Goal: Find specific page/section: Find specific page/section

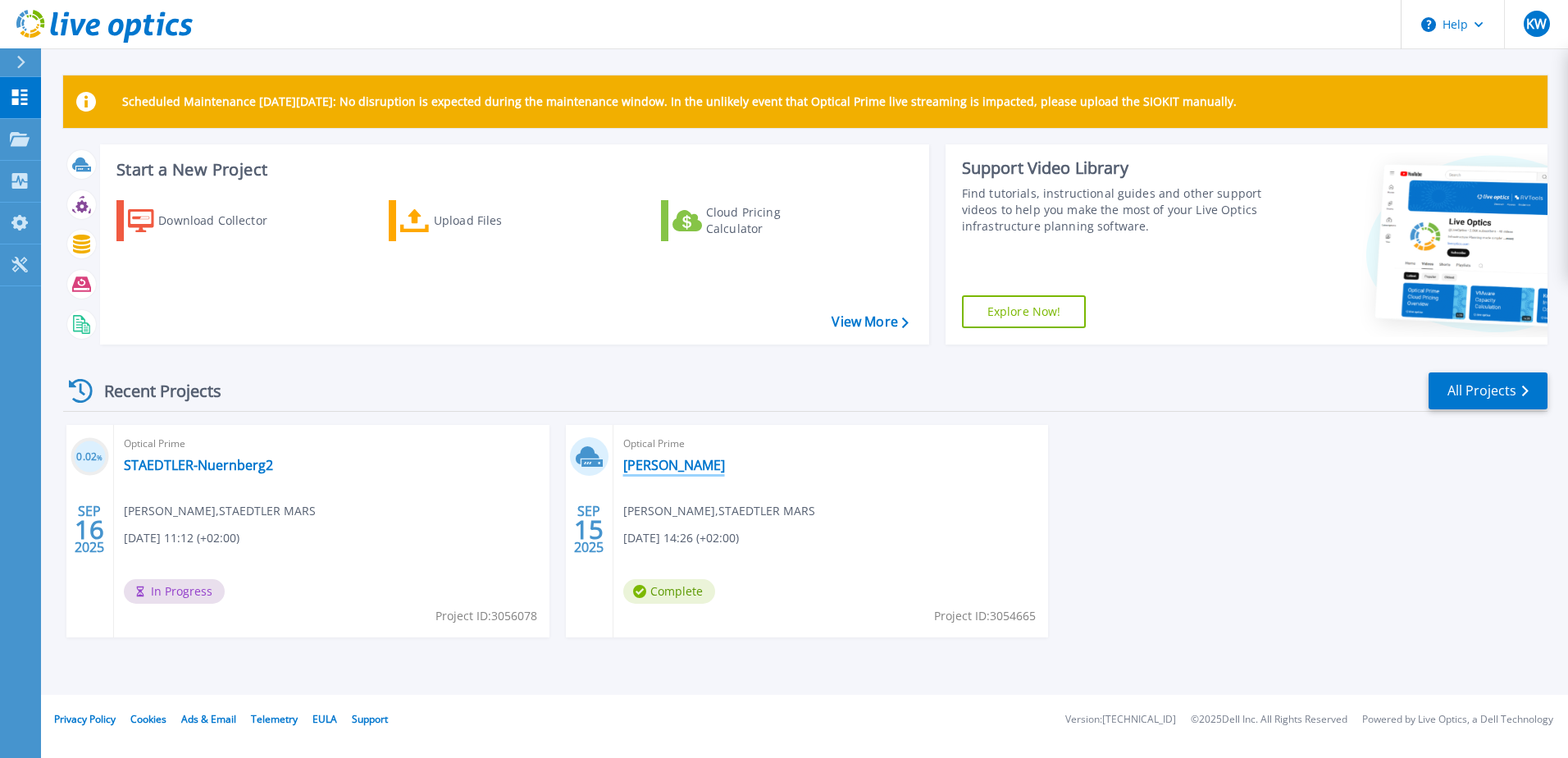
click at [680, 469] on link "[PERSON_NAME]" at bounding box center [673, 465] width 101 height 16
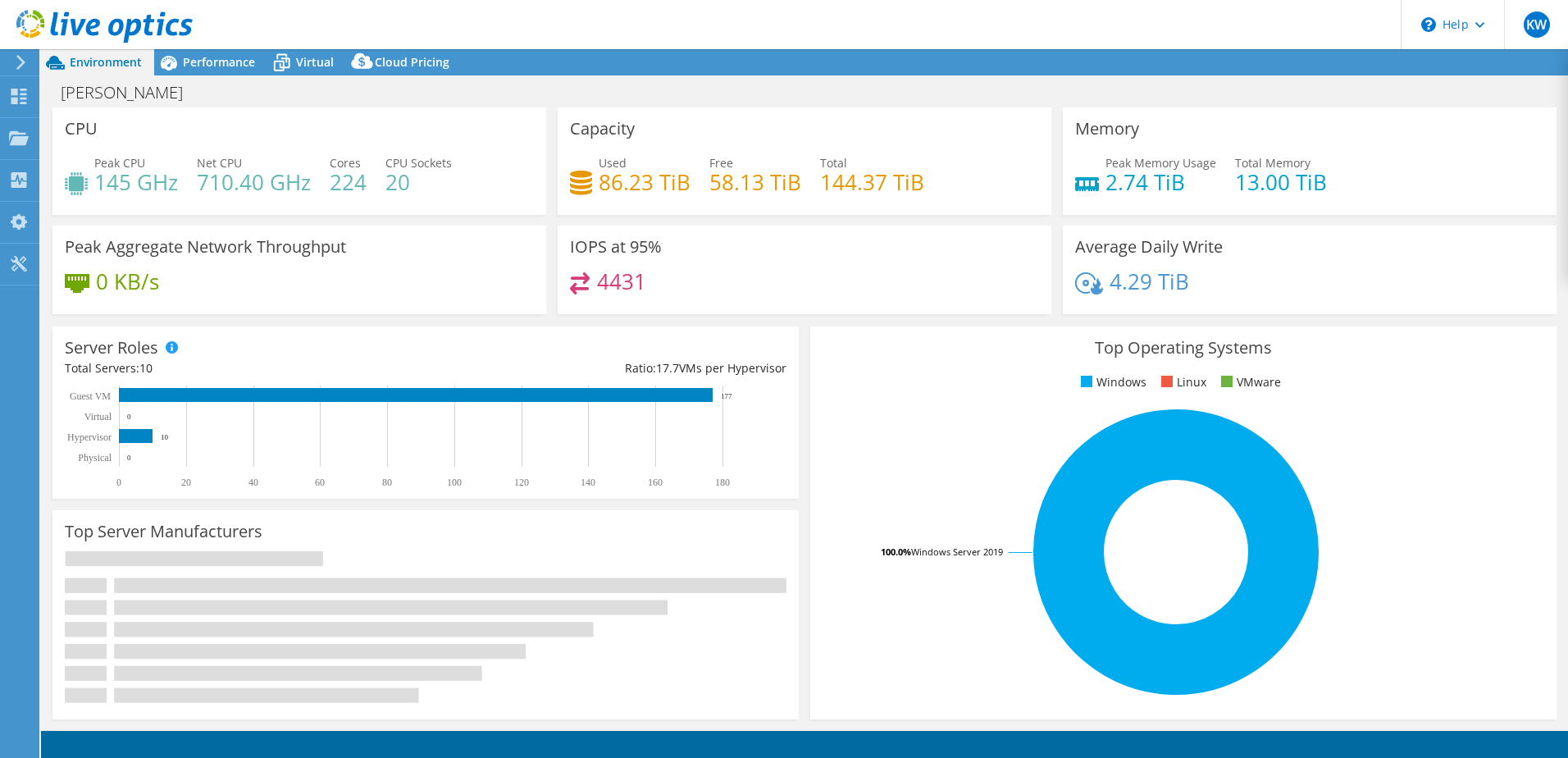
select select "USD"
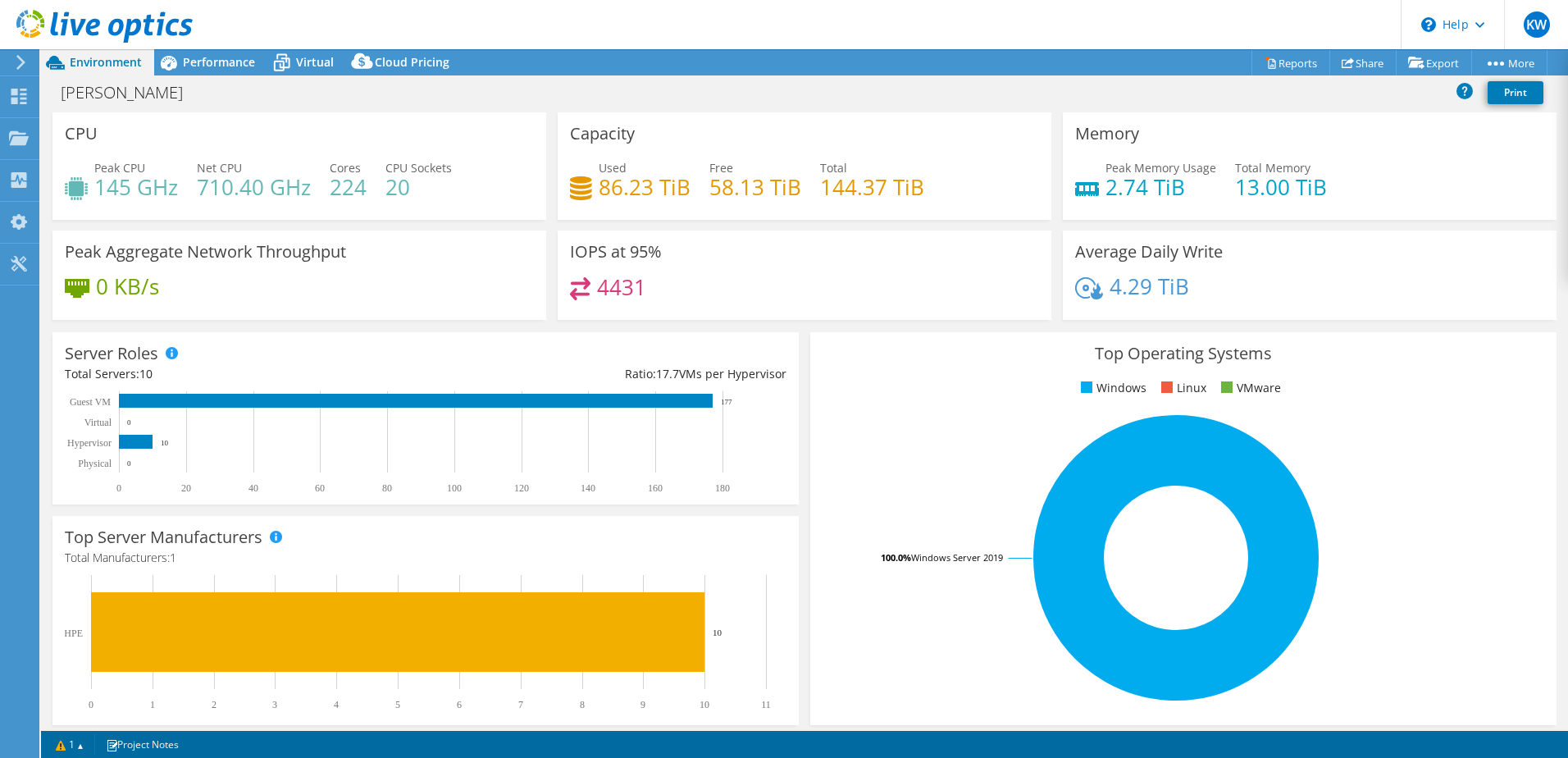
click at [21, 62] on icon at bounding box center [21, 62] width 12 height 15
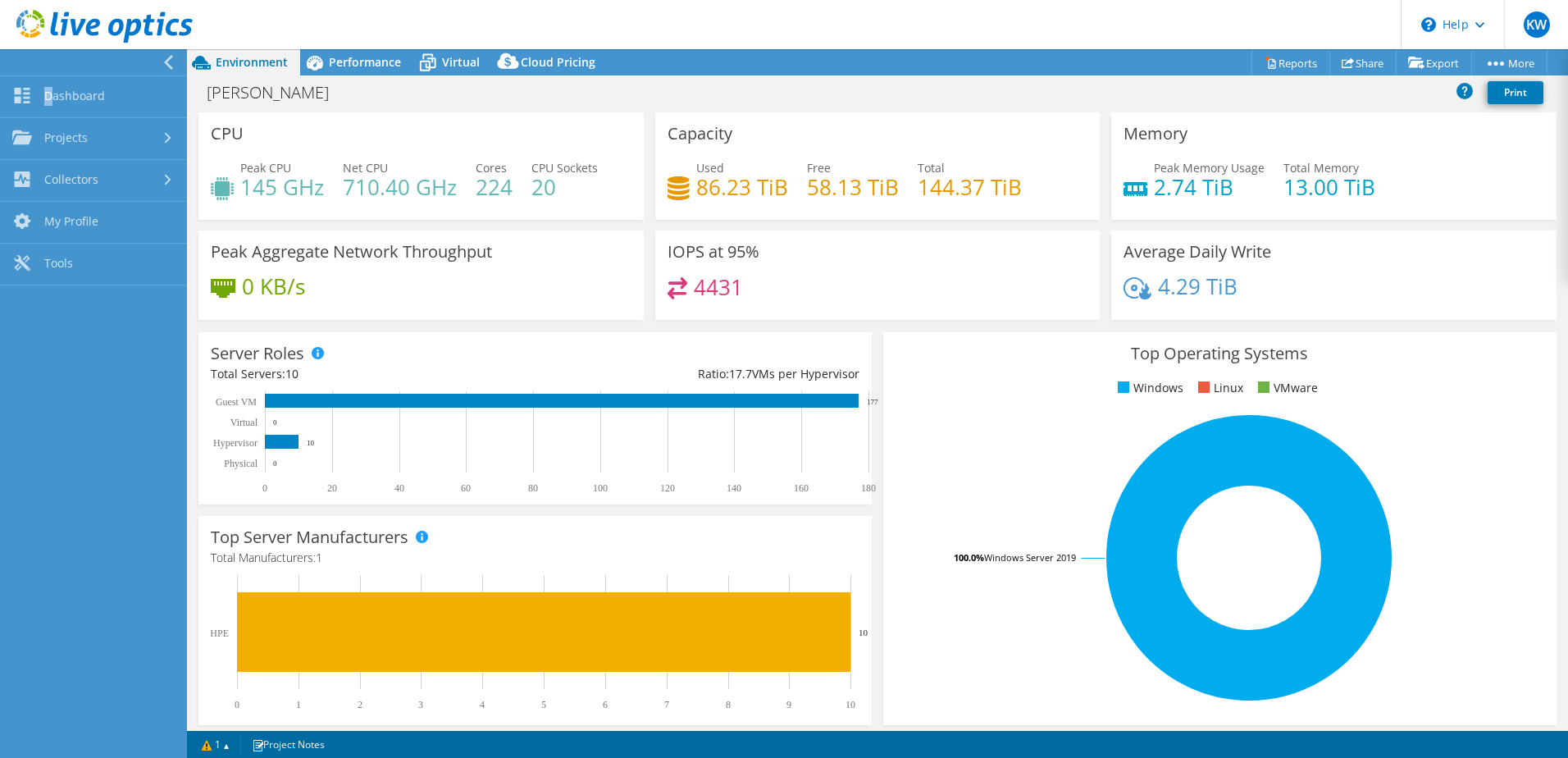
click at [21, 62] on div at bounding box center [89, 62] width 187 height 26
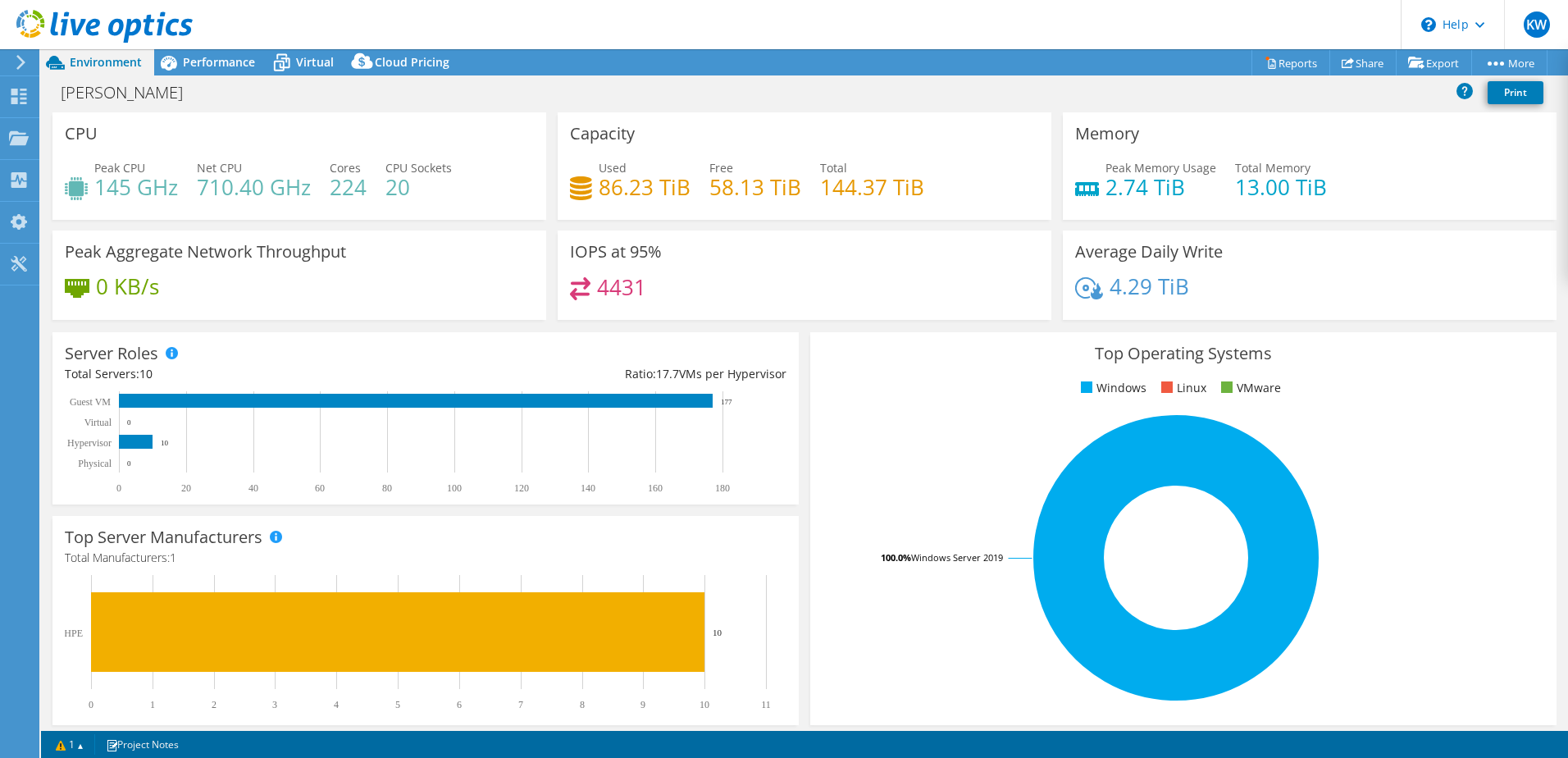
click at [21, 62] on icon at bounding box center [21, 62] width 12 height 15
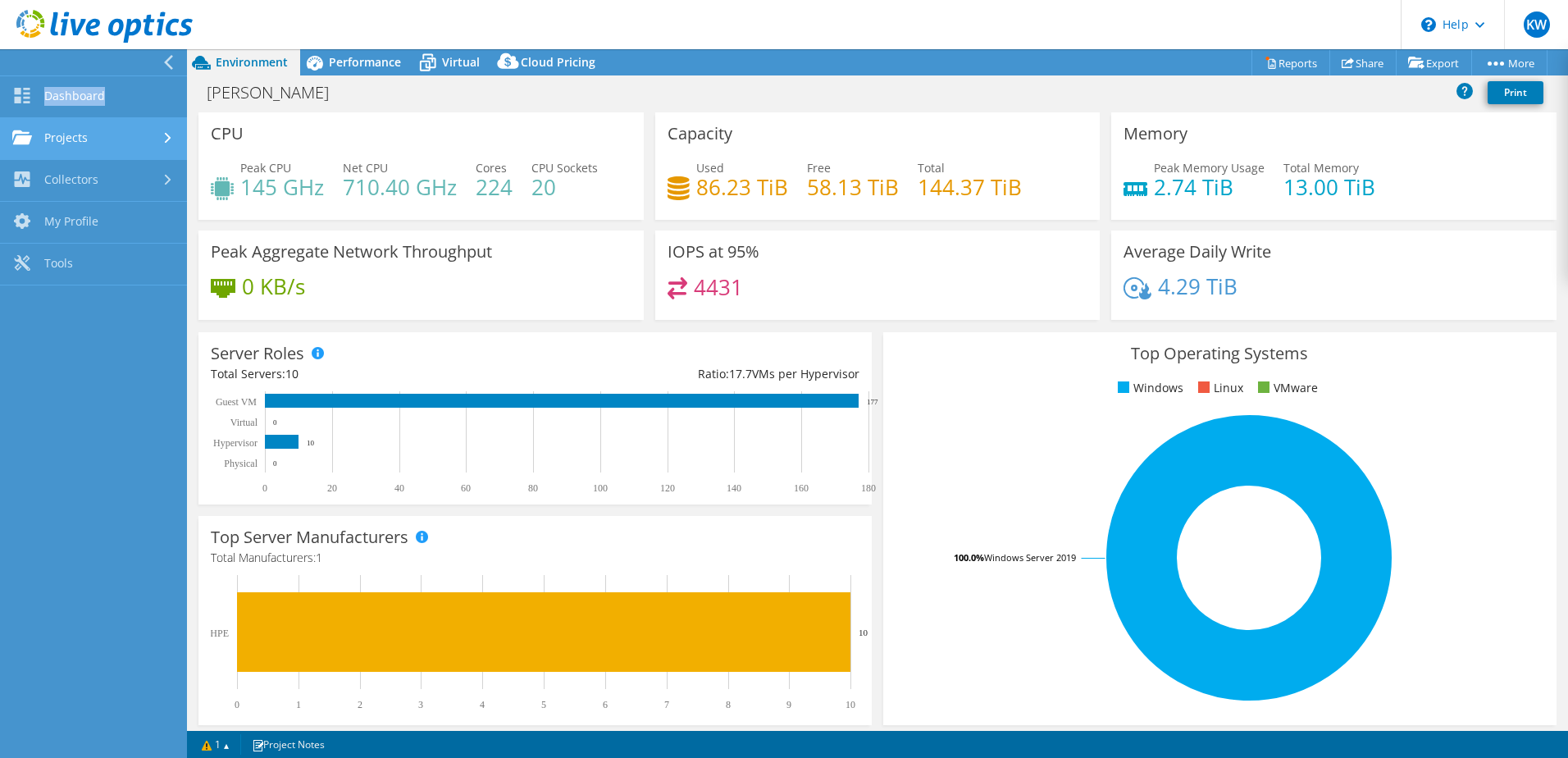
drag, startPoint x: 21, startPoint y: 62, endPoint x: 95, endPoint y: 131, distance: 101.2
click at [95, 131] on link "Projects" at bounding box center [94, 139] width 187 height 42
